Goal: Information Seeking & Learning: Learn about a topic

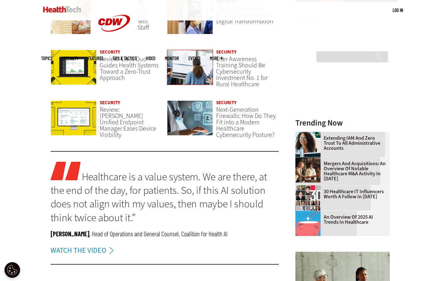
scroll to position [597, 0]
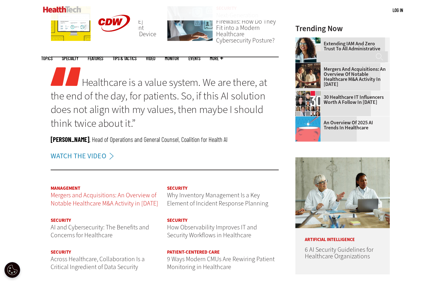
click at [111, 191] on span "Mergers and Acquisitions: An Overview of Notable Healthcare M&A Activity in [DA…" at bounding box center [105, 199] width 108 height 17
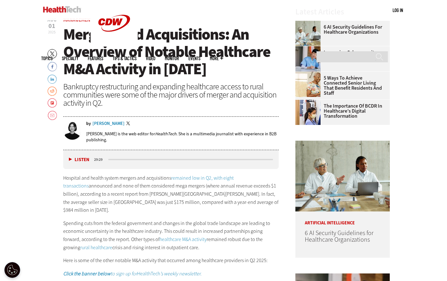
scroll to position [281, 0]
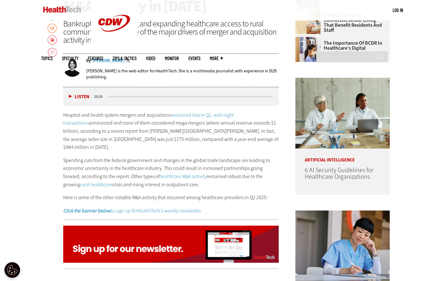
click at [159, 173] on link "healthcare M&A activity" at bounding box center [182, 176] width 47 height 7
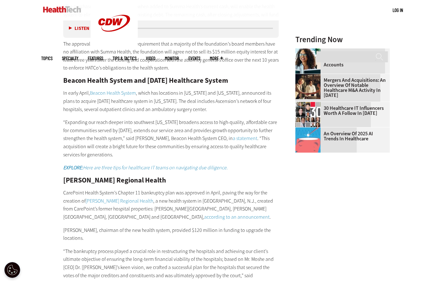
scroll to position [721, 0]
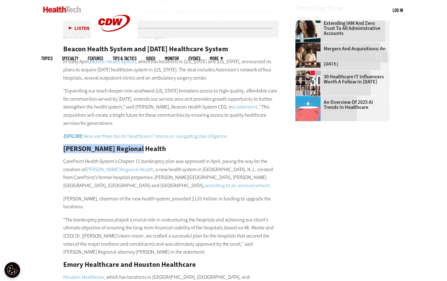
drag, startPoint x: 61, startPoint y: 138, endPoint x: 141, endPoint y: 140, distance: 79.9
copy h2 "Hudson Regional Health"
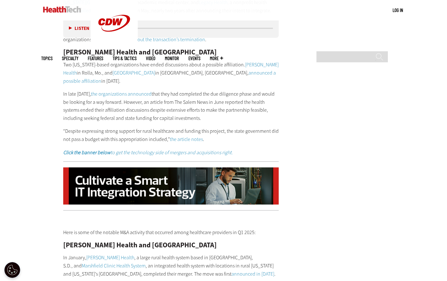
scroll to position [2262, 0]
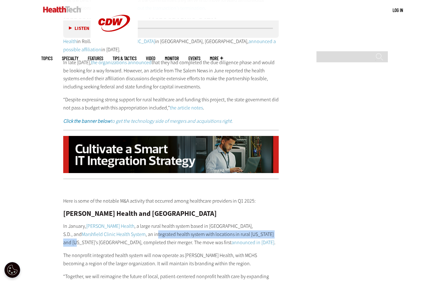
drag, startPoint x: 103, startPoint y: 107, endPoint x: 240, endPoint y: 107, distance: 136.8
click at [240, 222] on p "In January, Sanford Health , a large rural health system based in Sioux Falls, …" at bounding box center [171, 234] width 216 height 24
drag, startPoint x: 64, startPoint y: 130, endPoint x: 126, endPoint y: 129, distance: 62.3
click at [116, 251] on p "The nonprofit integrated health system will now operate as Sanford Health, with…" at bounding box center [171, 259] width 216 height 16
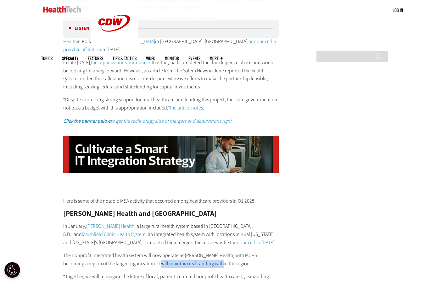
drag, startPoint x: 131, startPoint y: 132, endPoint x: 198, endPoint y: 135, distance: 67.6
click at [198, 251] on p "The nonprofit integrated health system will now operate as Sanford Health, with…" at bounding box center [171, 259] width 216 height 16
drag, startPoint x: 173, startPoint y: 125, endPoint x: 254, endPoint y: 125, distance: 81.4
click at [253, 251] on p "The nonprofit integrated health system will now operate as Sanford Health, with…" at bounding box center [171, 259] width 216 height 16
drag, startPoint x: 254, startPoint y: 125, endPoint x: 303, endPoint y: 131, distance: 49.5
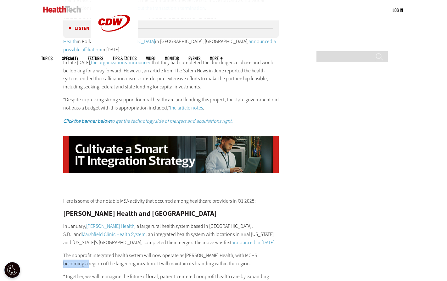
click at [303, 131] on main "Home » Management Close New AI Research From CDW See how IT leaders are tacklin…" at bounding box center [223, 17] width 365 height 4135
drag, startPoint x: 63, startPoint y: 133, endPoint x: 129, endPoint y: 133, distance: 65.7
click at [127, 251] on p "The nonprofit integrated health system will now operate as Sanford Health, with…" at bounding box center [171, 259] width 216 height 16
drag, startPoint x: 166, startPoint y: 135, endPoint x: 171, endPoint y: 135, distance: 5.0
click at [171, 251] on p "The nonprofit integrated health system will now operate as Sanford Health, with…" at bounding box center [171, 259] width 216 height 16
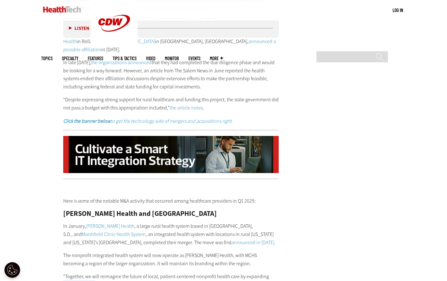
click at [135, 153] on article "Aug 01 2025 Twitter Facebook LinkedIn Reddit Flipboard Email Management Mergers…" at bounding box center [165, 25] width 228 height 4102
drag, startPoint x: 140, startPoint y: 146, endPoint x: 213, endPoint y: 146, distance: 73.6
drag, startPoint x: 117, startPoint y: 171, endPoint x: 115, endPoint y: 178, distance: 7.4
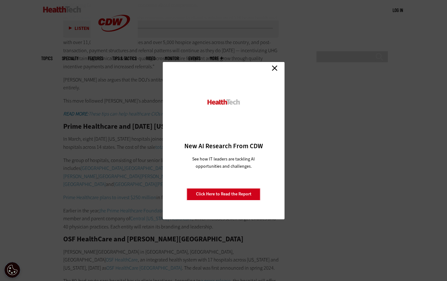
scroll to position [2734, 0]
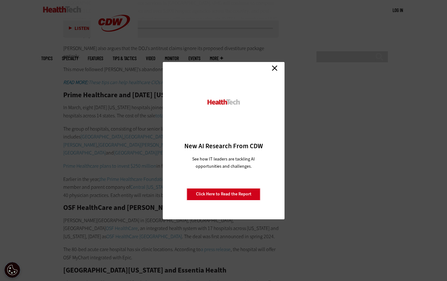
click at [277, 66] on link "Close" at bounding box center [274, 68] width 9 height 9
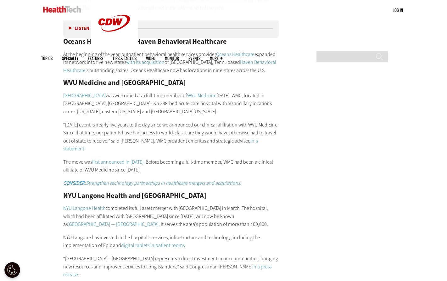
scroll to position [3740, 0]
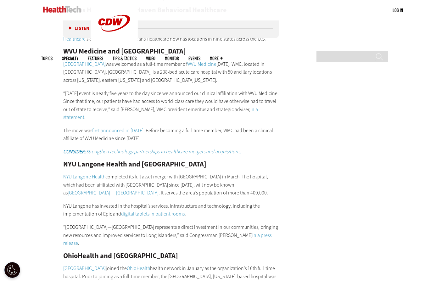
drag, startPoint x: 145, startPoint y: 117, endPoint x: 259, endPoint y: 131, distance: 115.3
click at [70, 7] on img at bounding box center [62, 9] width 38 height 6
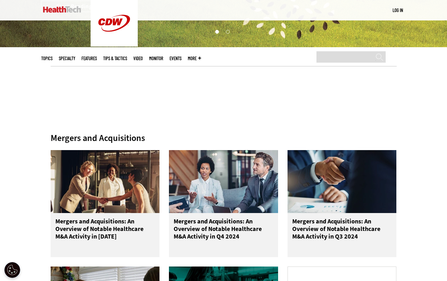
scroll to position [189, 0]
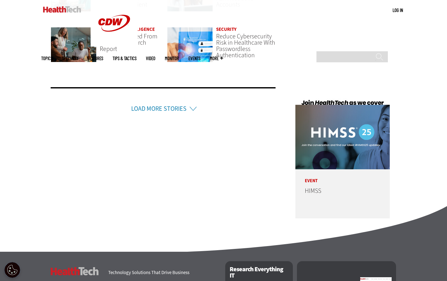
scroll to position [1508, 0]
